Goal: Task Accomplishment & Management: Complete application form

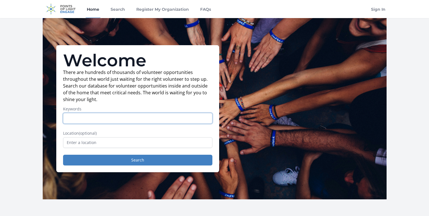
click at [168, 120] on input "Keywords" at bounding box center [137, 118] width 149 height 11
click at [149, 108] on label "Keywords" at bounding box center [137, 109] width 149 height 6
click at [149, 113] on input "Keywords" at bounding box center [137, 118] width 149 height 11
drag, startPoint x: 61, startPoint y: 59, endPoint x: 90, endPoint y: 74, distance: 32.5
click at [90, 74] on div "Welcome There are hundreds of thousands of volunteer opportunities throughout t…" at bounding box center [137, 108] width 163 height 127
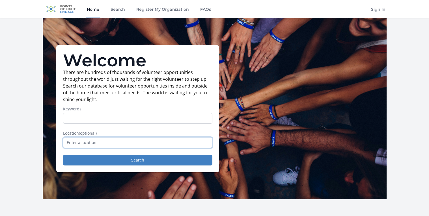
click at [72, 140] on input "text" at bounding box center [137, 142] width 149 height 11
drag, startPoint x: 53, startPoint y: 60, endPoint x: 116, endPoint y: 107, distance: 78.1
click at [116, 107] on div "Welcome There are hundreds of thousands of volunteer opportunities throughout t…" at bounding box center [215, 109] width 344 height 182
copy div "Welcome There are hundreds of thousands of volunteer opportunities throughout t…"
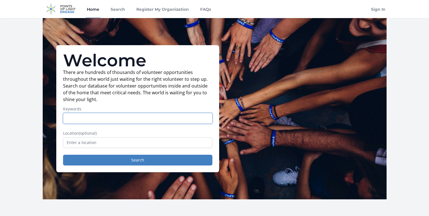
click at [112, 120] on input "Keywords" at bounding box center [137, 118] width 149 height 11
click at [140, 112] on label "Keywords" at bounding box center [137, 109] width 149 height 6
click at [140, 113] on input "tutor, code, homework, teach, s" at bounding box center [137, 118] width 149 height 11
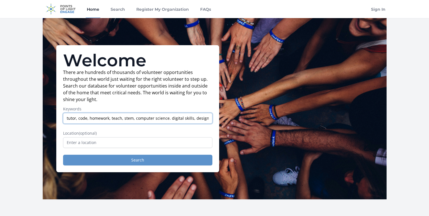
type input "tutor, code, homework, teach, stem, computer science. digital skills, design"
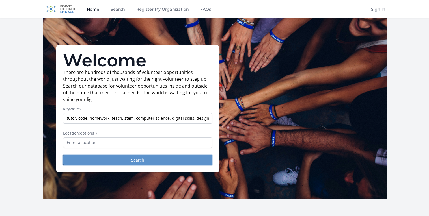
click at [134, 157] on button "Search" at bounding box center [137, 160] width 149 height 11
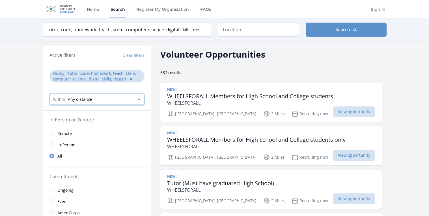
click at [108, 100] on select "Any distance , 5 Miles , 20 Miles , 50 Miles , 100 Miles" at bounding box center [97, 99] width 95 height 11
select select "8046"
click at [50, 94] on select "Any distance , 5 Miles , 20 Miles , 50 Miles , 100 Miles" at bounding box center [97, 99] width 95 height 11
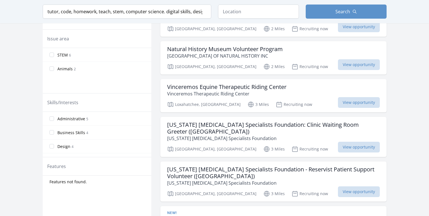
scroll to position [51, 0]
click at [70, 125] on span "Web Development" at bounding box center [74, 123] width 35 height 6
click at [54, 125] on input "Web Development 4" at bounding box center [52, 123] width 5 height 5
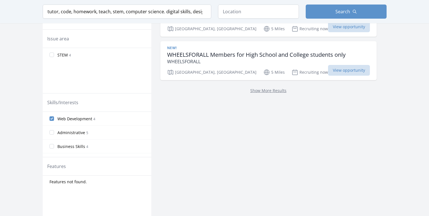
click at [73, 120] on span "Web Development" at bounding box center [74, 119] width 35 height 6
click at [54, 120] on input "Web Development 4" at bounding box center [52, 119] width 5 height 5
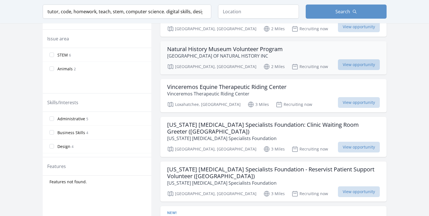
click at [343, 64] on span "View opportunity" at bounding box center [359, 64] width 42 height 11
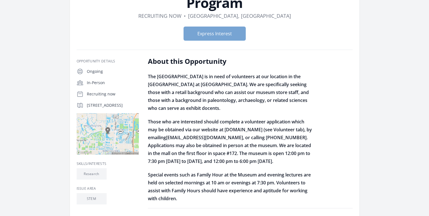
scroll to position [62, 0]
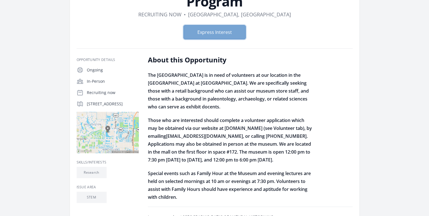
click at [214, 35] on button "Express Interest" at bounding box center [215, 32] width 62 height 14
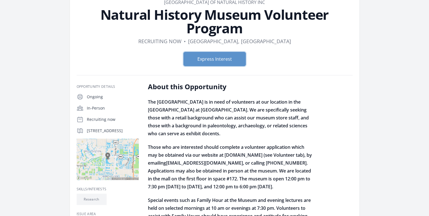
scroll to position [0, 0]
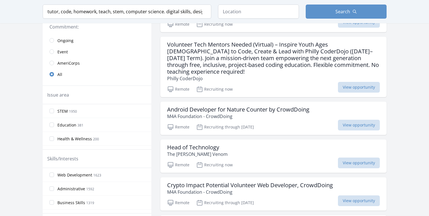
scroll to position [128, 0]
click at [62, 112] on span "STEM" at bounding box center [62, 111] width 10 height 6
click at [54, 112] on input "STEM 1950" at bounding box center [52, 110] width 5 height 5
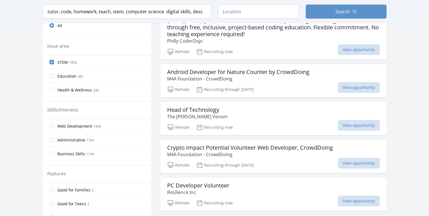
scroll to position [165, 0]
click at [86, 127] on span "Web Development" at bounding box center [74, 126] width 35 height 6
click at [54, 127] on input "Web Development 1940" at bounding box center [52, 126] width 5 height 5
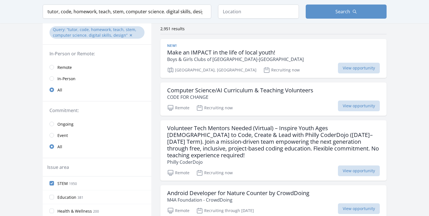
scroll to position [0, 0]
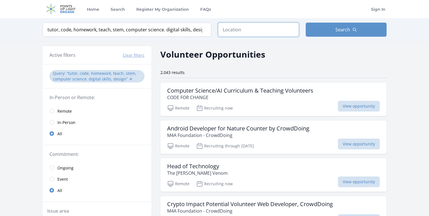
click at [255, 25] on input "text" at bounding box center [258, 30] width 81 height 14
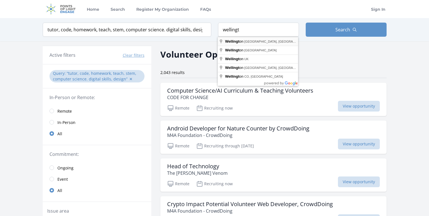
type input "Wellington, FL, USA"
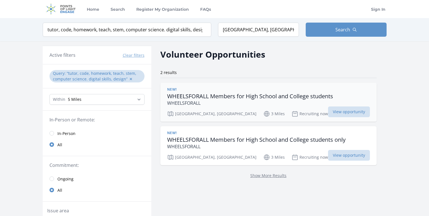
click at [257, 96] on h3 "WHEELSFORALL Members for High School and College students" at bounding box center [250, 96] width 166 height 7
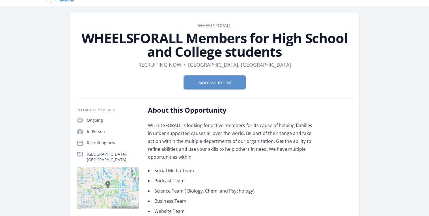
scroll to position [11, 0]
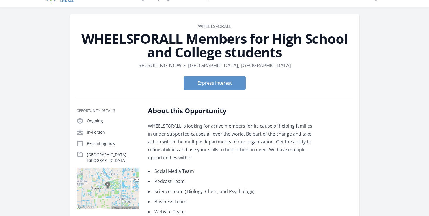
click at [228, 72] on div "Express Interest" at bounding box center [215, 83] width 276 height 23
click at [217, 84] on button "Express Interest" at bounding box center [215, 83] width 62 height 14
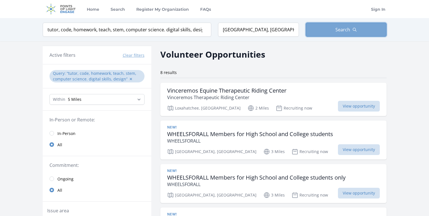
click at [353, 25] on button "Search" at bounding box center [346, 30] width 81 height 14
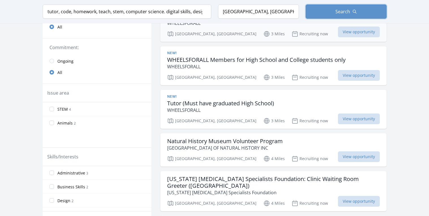
scroll to position [119, 0]
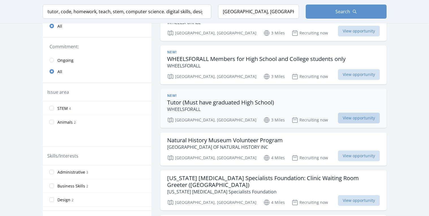
click at [345, 121] on span "View opportunity" at bounding box center [359, 118] width 42 height 11
click at [203, 11] on input "tutor, code, homework, teach, stem, computer science. digital skills, design" at bounding box center [127, 12] width 169 height 14
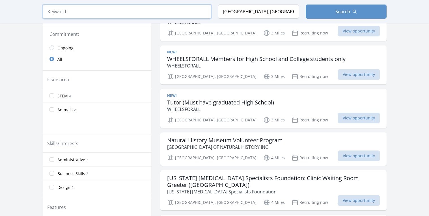
scroll to position [106, 0]
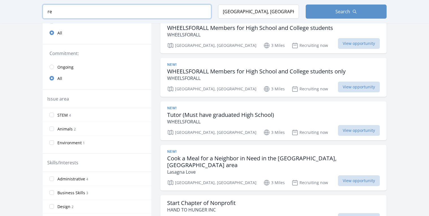
scroll to position [113, 0]
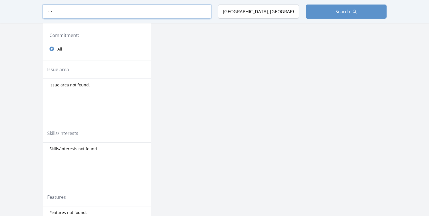
type input "r"
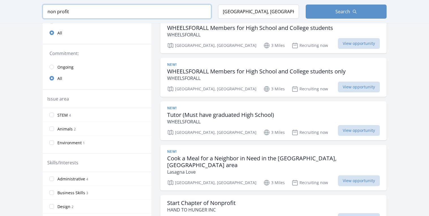
scroll to position [113, 0]
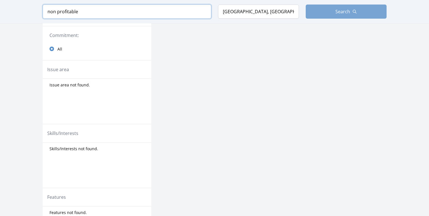
type input "non profitable"
click at [371, 8] on button "Search" at bounding box center [346, 12] width 81 height 14
click at [171, 100] on div "Volunteer Opportunities No results, Please add a Location or Keyword for best r…" at bounding box center [218, 90] width 117 height 324
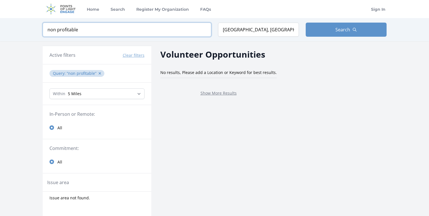
click at [140, 29] on input "non profitable" at bounding box center [127, 30] width 169 height 14
click at [114, 92] on select "Any distance , 5 Miles , 20 Miles , 50 Miles , 100 Miles" at bounding box center [97, 94] width 95 height 11
click at [205, 31] on input "non profitable" at bounding box center [127, 30] width 169 height 14
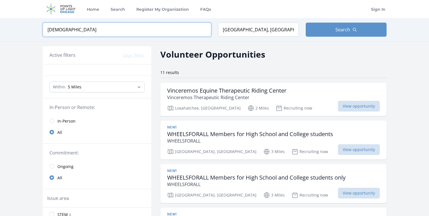
type input "temple"
click button "submit" at bounding box center [0, 0] width 0 height 0
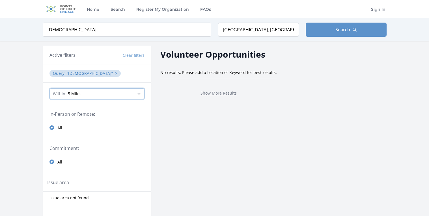
click at [108, 95] on select "Any distance , 5 Miles , 20 Miles , 50 Miles , 100 Miles" at bounding box center [97, 94] width 95 height 11
select select "32186"
click at [50, 89] on select "Any distance , 5 Miles , 20 Miles , 50 Miles , 100 Miles" at bounding box center [97, 94] width 95 height 11
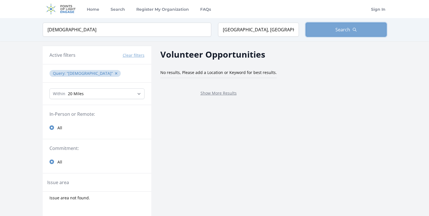
click at [338, 28] on span "Search" at bounding box center [343, 29] width 15 height 7
click at [268, 31] on input "Wellington, FL, USA" at bounding box center [258, 30] width 81 height 14
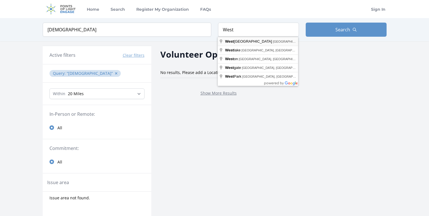
type input "[GEOGRAPHIC_DATA], [GEOGRAPHIC_DATA], [GEOGRAPHIC_DATA]"
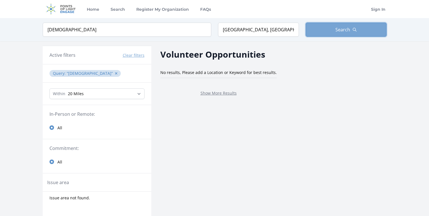
click at [350, 31] on button "Search" at bounding box center [346, 30] width 81 height 14
click at [203, 31] on input "temple" at bounding box center [127, 30] width 169 height 14
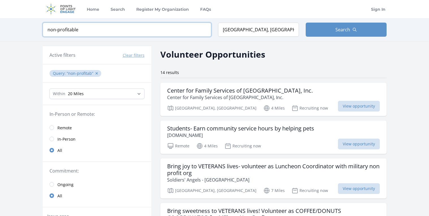
type input "non-profitable"
click button "submit" at bounding box center [0, 0] width 0 height 0
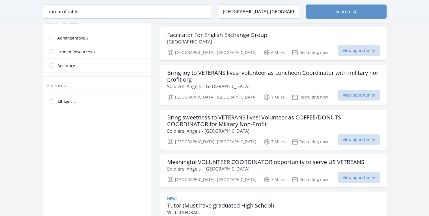
scroll to position [260, 0]
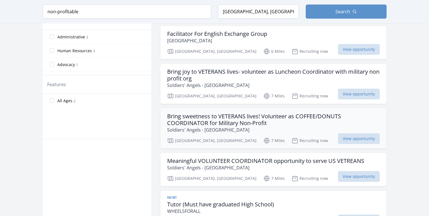
click at [292, 113] on h3 "Bring sweetness to VETERANS lives! Volunteer as COFFEE/DONUTS COORDINATOR for M…" at bounding box center [273, 120] width 213 height 14
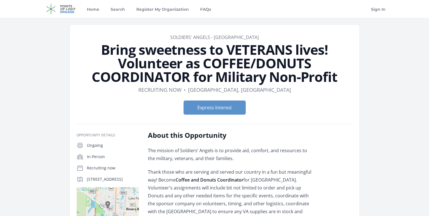
click at [298, 112] on form "Express Interest" at bounding box center [215, 108] width 276 height 14
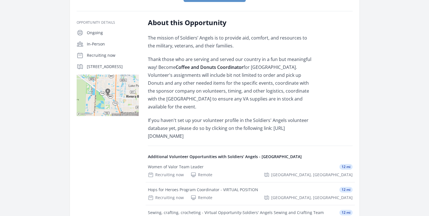
scroll to position [102, 0]
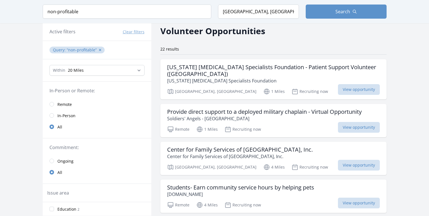
scroll to position [11, 0]
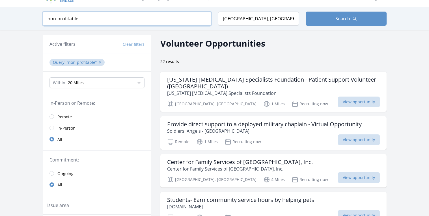
click at [159, 18] on input "non-profitable" at bounding box center [127, 19] width 169 height 14
type input "n"
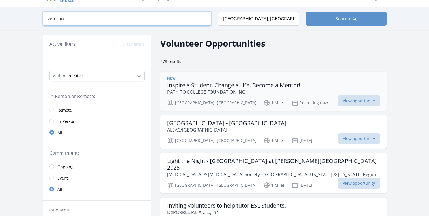
type input "veteran"
click at [190, 88] on h3 "Inspire a Student. Change a Life. Become a Mentor!" at bounding box center [233, 85] width 133 height 7
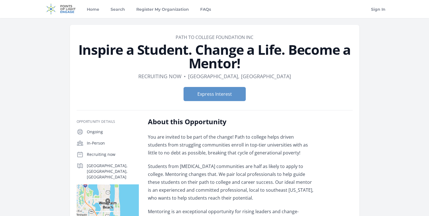
click at [300, 104] on div "Express Interest" at bounding box center [215, 94] width 276 height 23
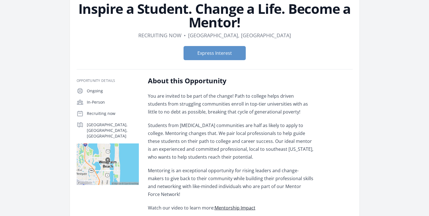
scroll to position [41, 0]
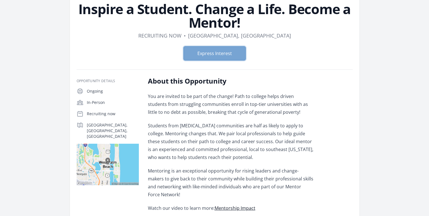
click at [206, 47] on button "Express Interest" at bounding box center [215, 53] width 62 height 14
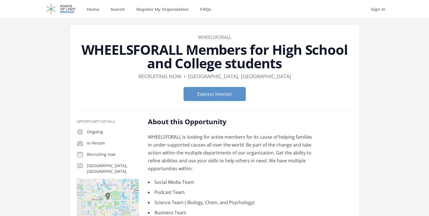
click at [164, 95] on form "Express Interest" at bounding box center [215, 94] width 276 height 14
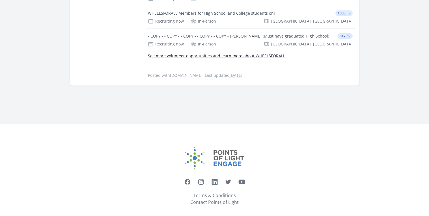
scroll to position [347, 0]
